Goal: Navigation & Orientation: Find specific page/section

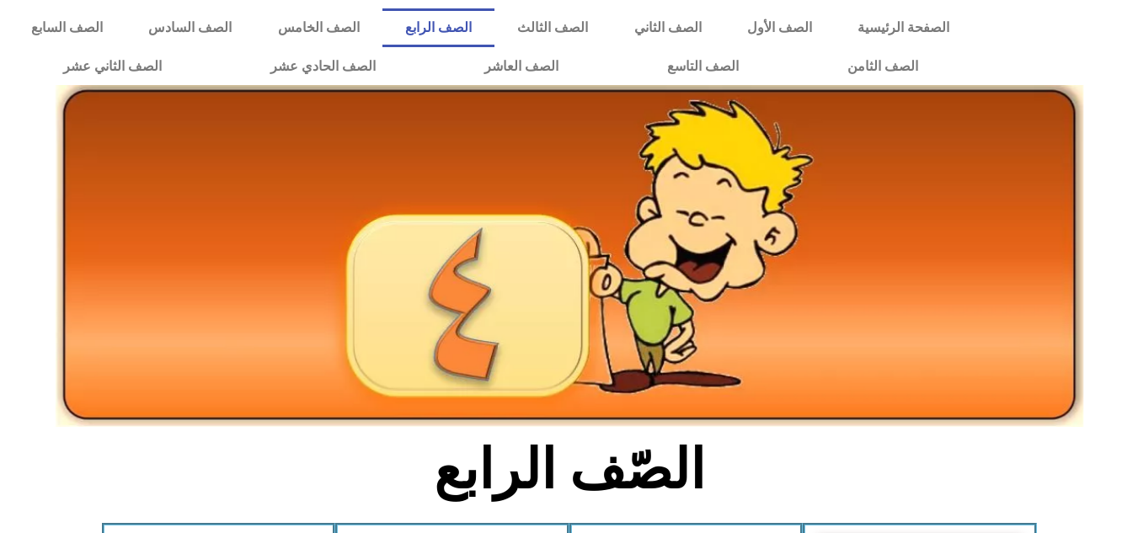
scroll to position [569, 0]
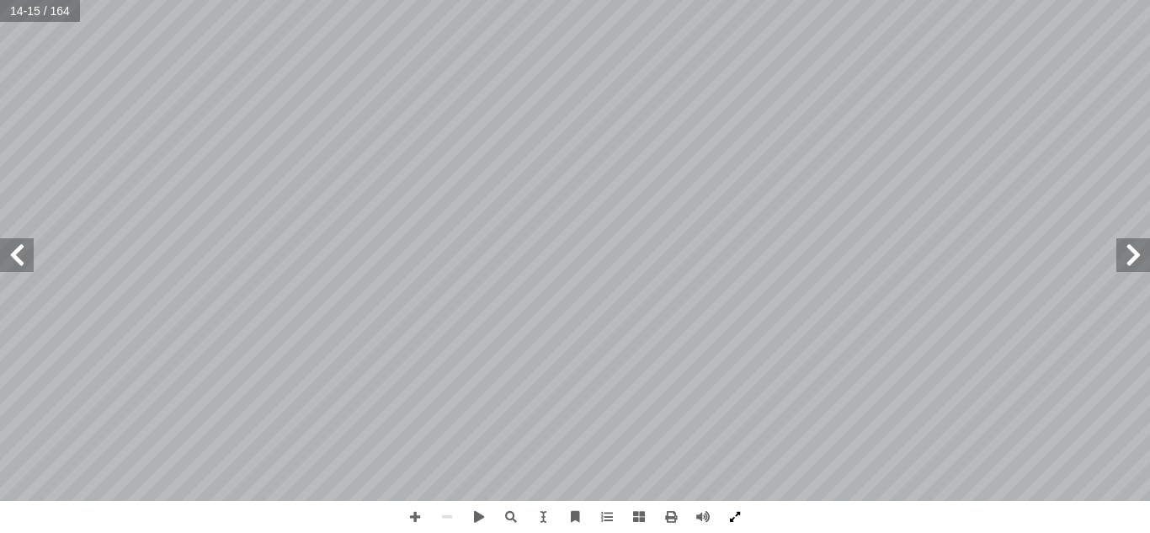
click at [738, 515] on span at bounding box center [735, 517] width 32 height 32
